Goal: Navigation & Orientation: Understand site structure

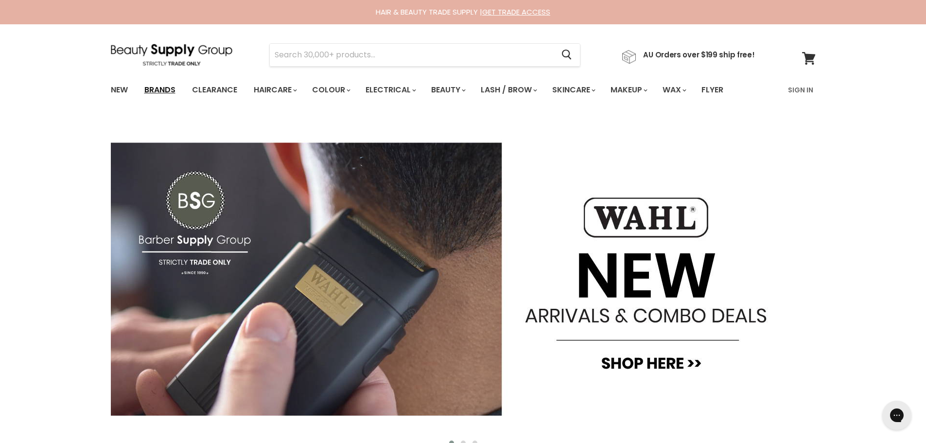
click at [168, 97] on link "Brands" at bounding box center [160, 90] width 46 height 20
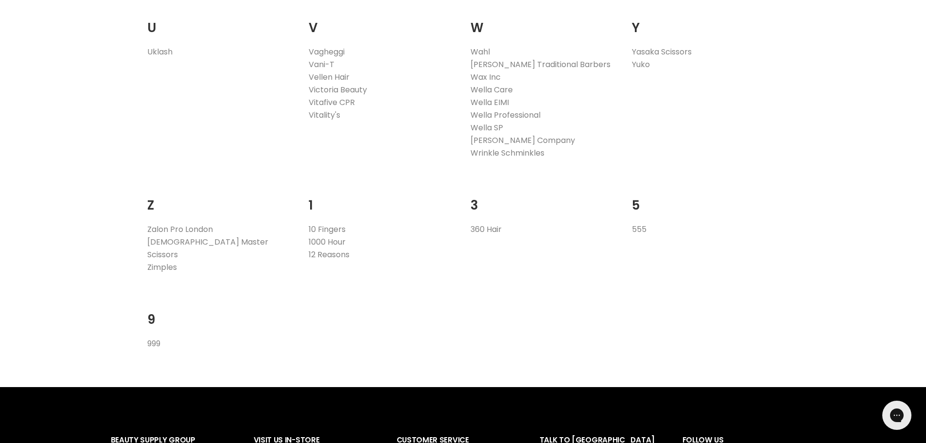
scroll to position [2090, 0]
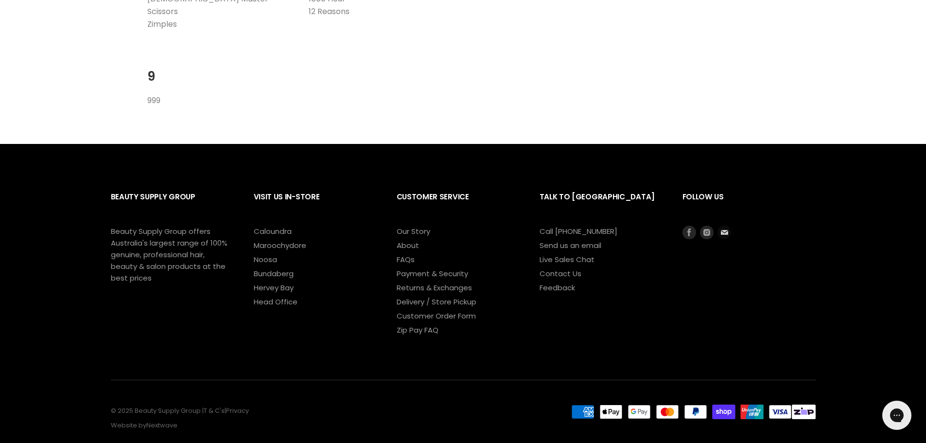
click at [729, 226] on icon "Footer" at bounding box center [724, 233] width 14 height 14
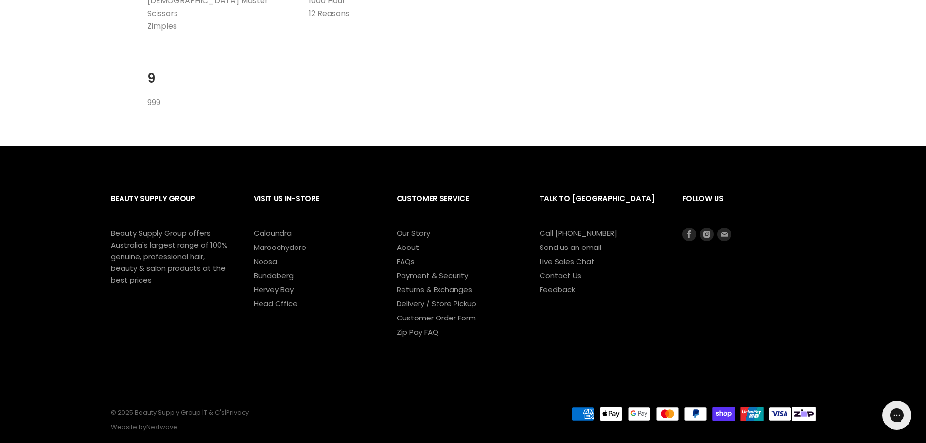
scroll to position [2091, 0]
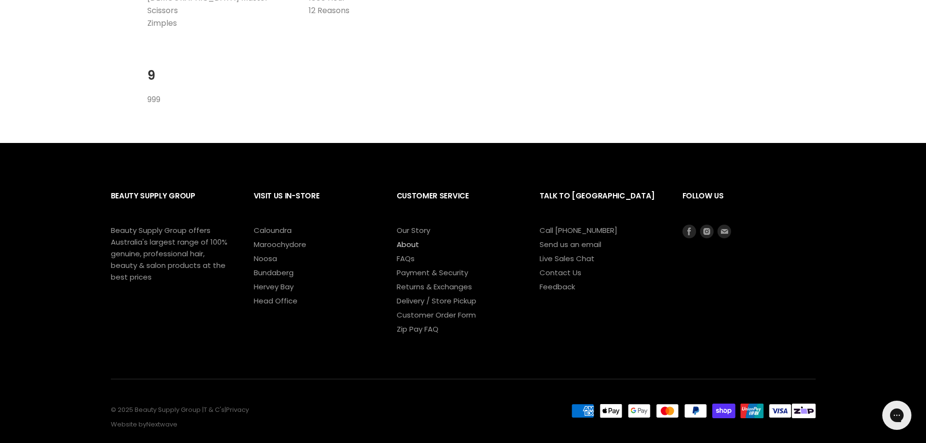
click at [402, 239] on link "About" at bounding box center [408, 244] width 22 height 10
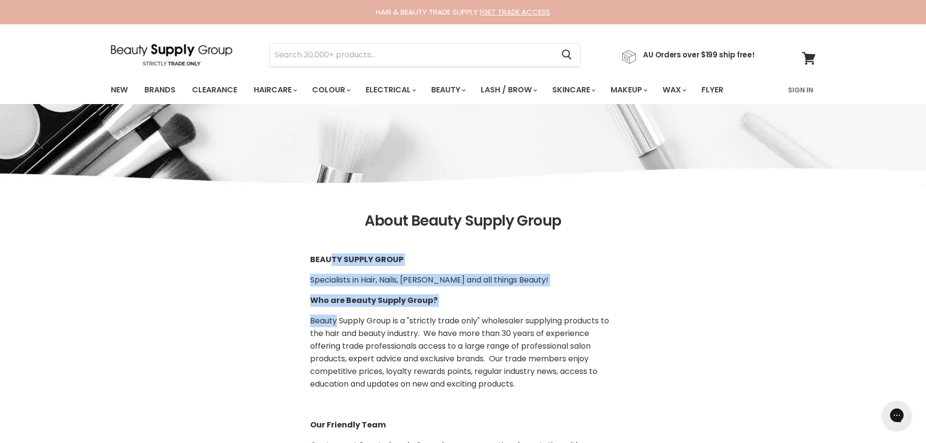
drag, startPoint x: 331, startPoint y: 258, endPoint x: 338, endPoint y: 313, distance: 55.3
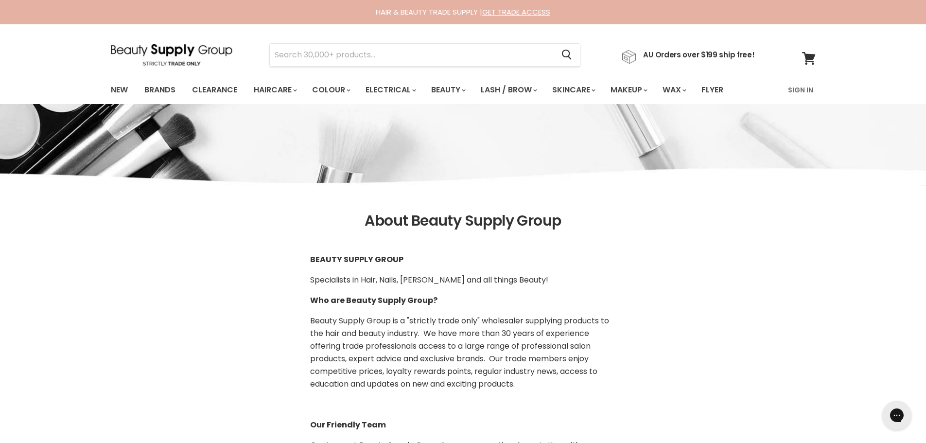
click at [358, 341] on span "Beauty Supply Group is a "strictly trade only" wholesaler supplying products to…" at bounding box center [459, 352] width 299 height 74
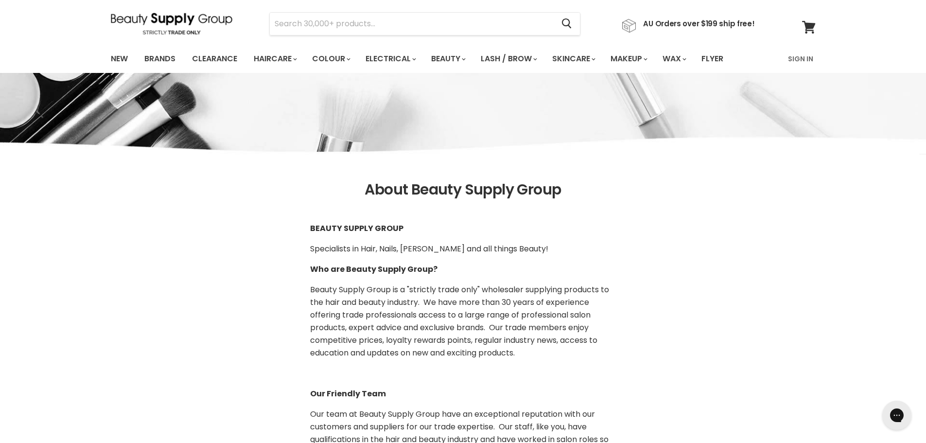
scroll to position [49, 0]
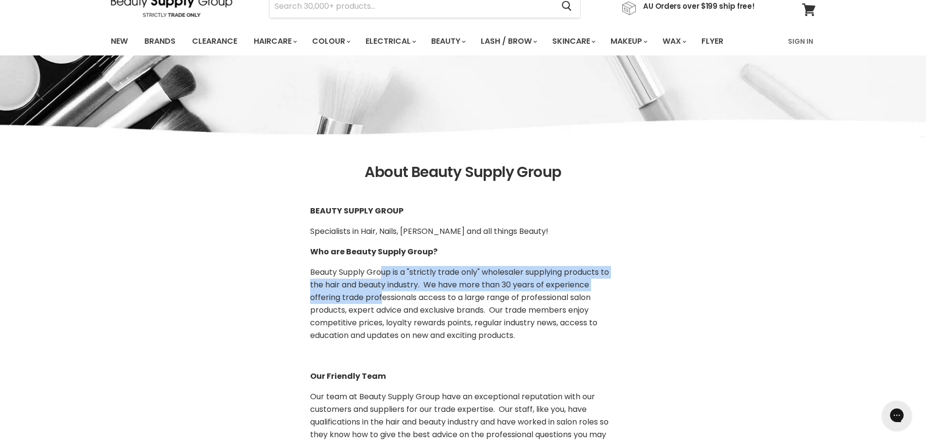
drag, startPoint x: 382, startPoint y: 267, endPoint x: 381, endPoint y: 295, distance: 28.2
click at [381, 295] on span "Beauty Supply Group is a "strictly trade only" wholesaler supplying products to…" at bounding box center [459, 303] width 299 height 74
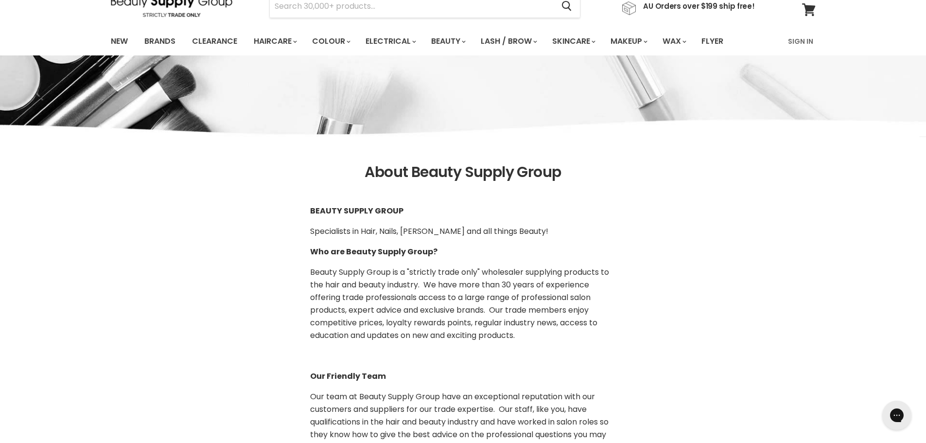
click at [386, 325] on span "Beauty Supply Group is a "strictly trade only" wholesaler supplying products to…" at bounding box center [459, 303] width 299 height 74
